Goal: Transaction & Acquisition: Obtain resource

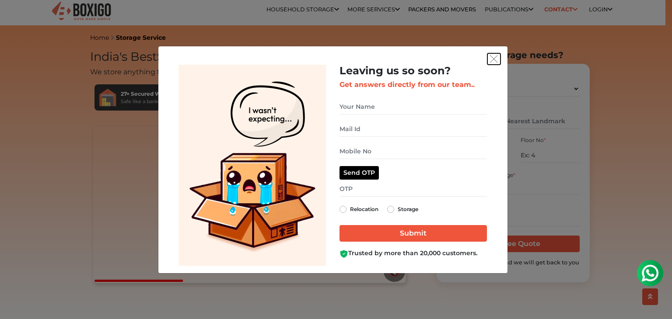
click at [498, 60] on button "get free quote dialog" at bounding box center [494, 58] width 13 height 11
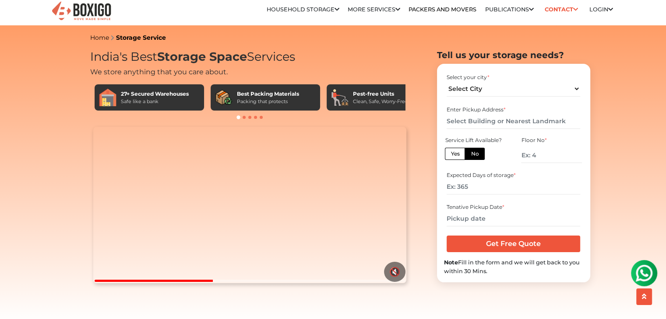
drag, startPoint x: 317, startPoint y: 15, endPoint x: 393, endPoint y: 54, distance: 84.8
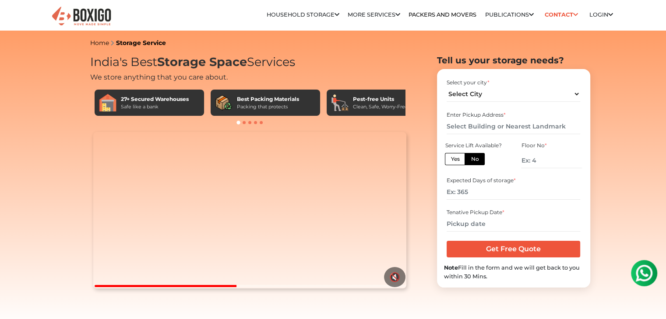
click at [101, 18] on img at bounding box center [81, 16] width 61 height 21
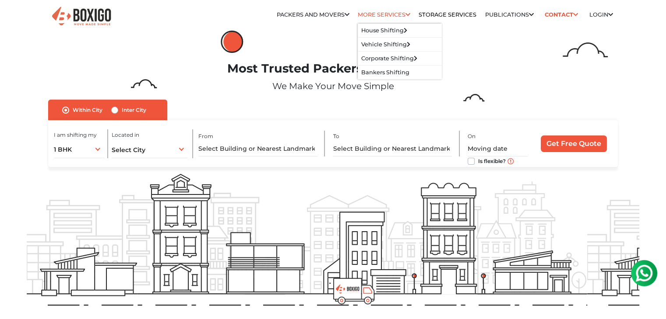
click at [377, 18] on link "More services" at bounding box center [384, 14] width 53 height 7
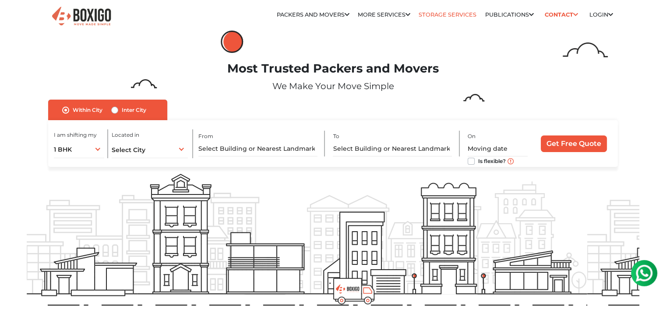
click at [434, 15] on link "Storage Services" at bounding box center [447, 14] width 58 height 7
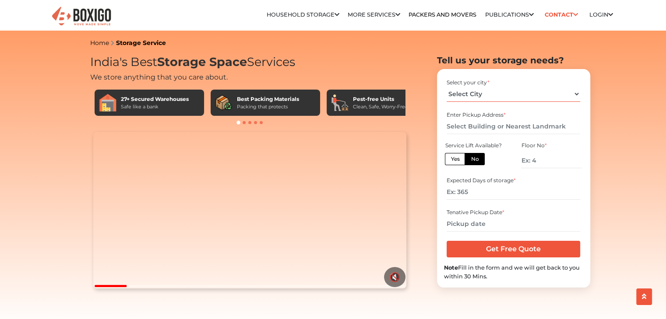
click at [559, 91] on select "Select City Bangalore Bengaluru Bhopal Bhubaneswar Chennai Coimbatore Cuttack D…" at bounding box center [512, 94] width 133 height 15
select select "Gurugram"
click at [446, 87] on select "Select City Bangalore Bengaluru Bhopal Bhubaneswar Chennai Coimbatore Cuttack D…" at bounding box center [512, 94] width 133 height 15
click at [512, 130] on input "text" at bounding box center [512, 126] width 133 height 15
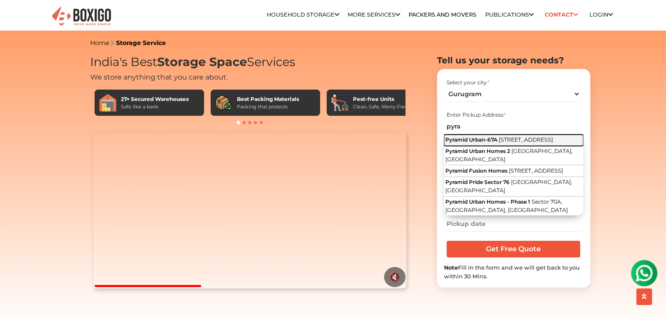
click at [504, 142] on span "Badshahpur Sohna Road Highway, Sector 67A, Gurugram, Haryana" at bounding box center [525, 140] width 54 height 7
type input "Pyramid Urban-67A, Badshahpur Sohna Road Highway, Sector 67A, Gurugram, Haryana"
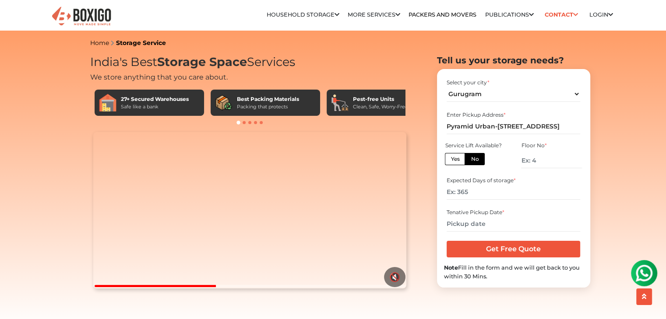
click at [461, 157] on label "Yes" at bounding box center [455, 159] width 20 height 12
click at [456, 157] on input "Yes" at bounding box center [453, 158] width 6 height 6
radio input "true"
click at [483, 193] on input "number" at bounding box center [512, 192] width 133 height 15
type input "182"
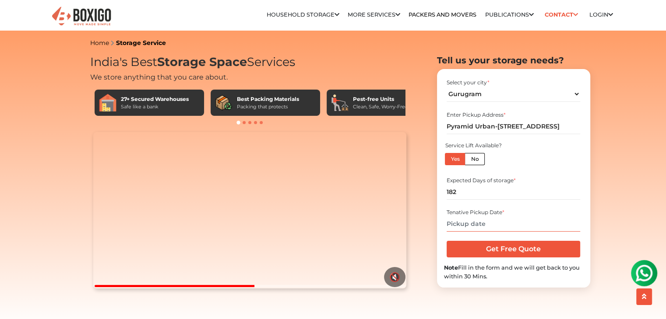
click at [482, 231] on input "text" at bounding box center [512, 224] width 133 height 15
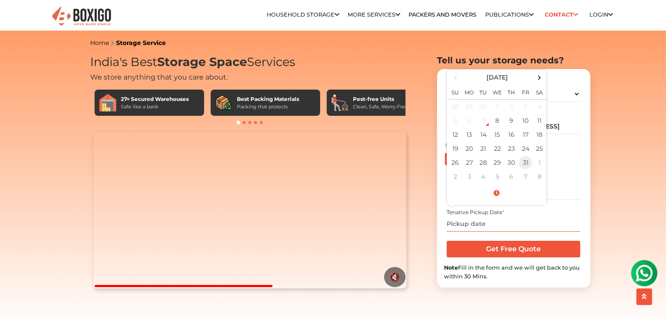
click at [527, 164] on td "31" at bounding box center [525, 163] width 14 height 14
type input "10/31/2025 12:00 AM"
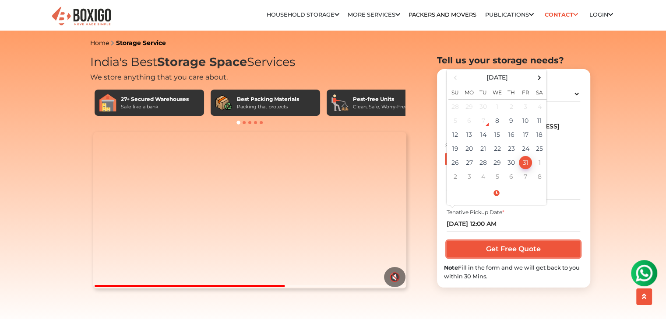
click at [522, 244] on input "Get Free Quote" at bounding box center [512, 249] width 133 height 17
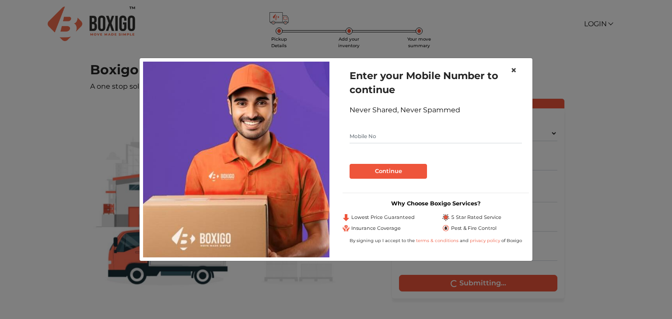
click at [513, 67] on span "×" at bounding box center [514, 70] width 6 height 13
